Goal: Check status: Check status

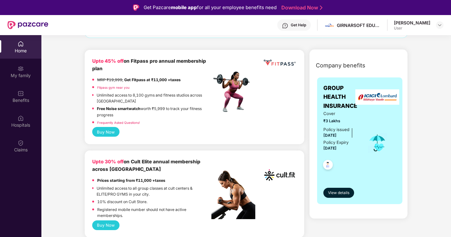
scroll to position [66, 0]
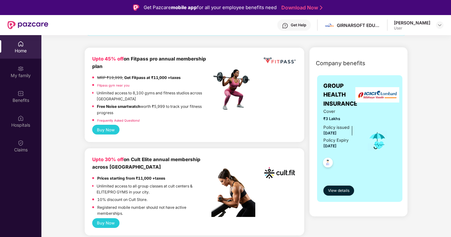
click at [323, 117] on span "₹3 Lakhs" at bounding box center [340, 119] width 35 height 6
click at [401, 117] on div "GROUP HEALTH INSURANCE Cover ₹3 Lakhs Policy issued [DATE] Policy Expiry [DATE]…" at bounding box center [360, 138] width 86 height 127
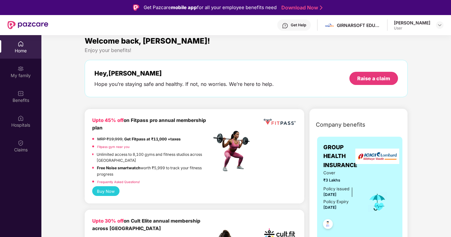
scroll to position [0, 0]
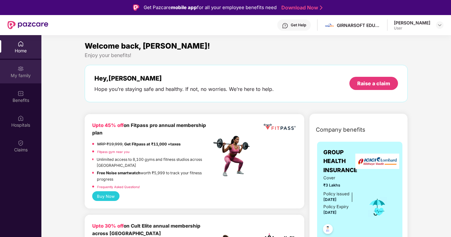
click at [16, 71] on div "My family" at bounding box center [20, 72] width 41 height 24
